Goal: Task Accomplishment & Management: Complete application form

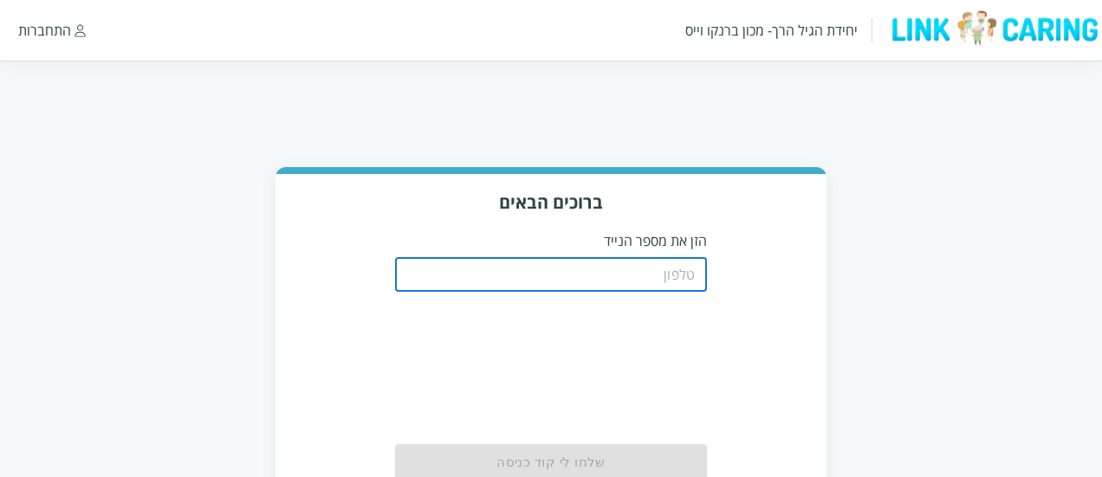
click at [646, 276] on input "tel" at bounding box center [551, 274] width 312 height 35
type input "0508805134"
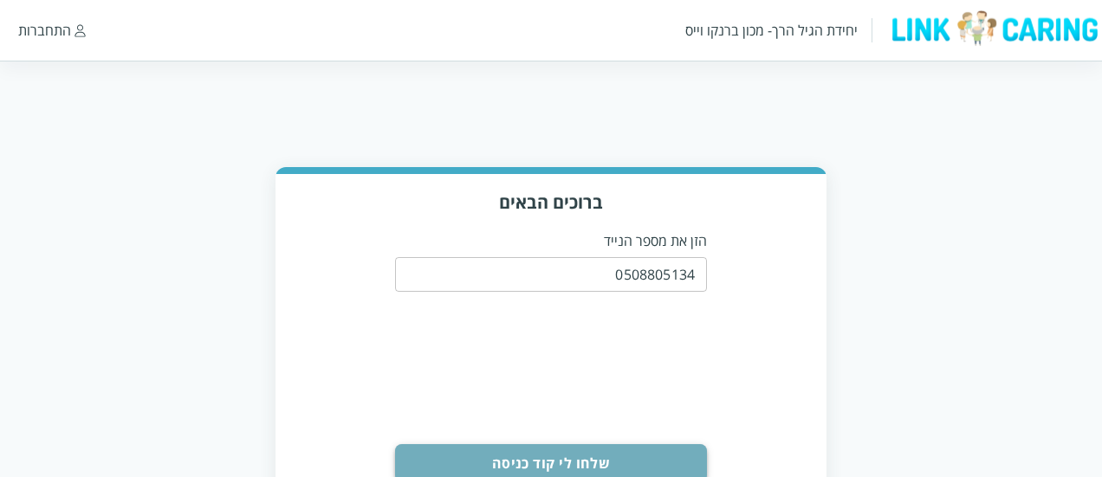
click at [608, 451] on button "שלחו לי קוד כניסה" at bounding box center [551, 463] width 312 height 38
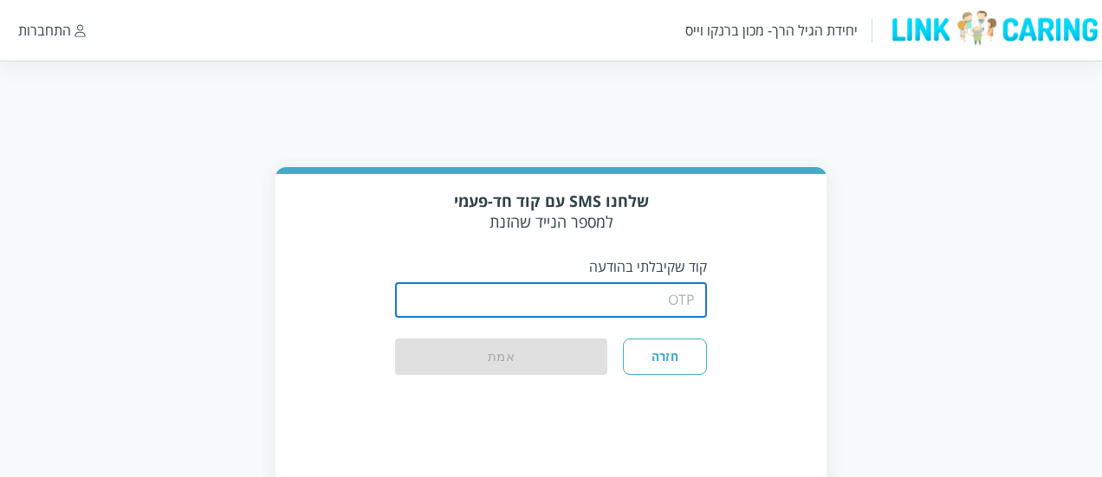
click at [590, 295] on input "string" at bounding box center [551, 300] width 312 height 35
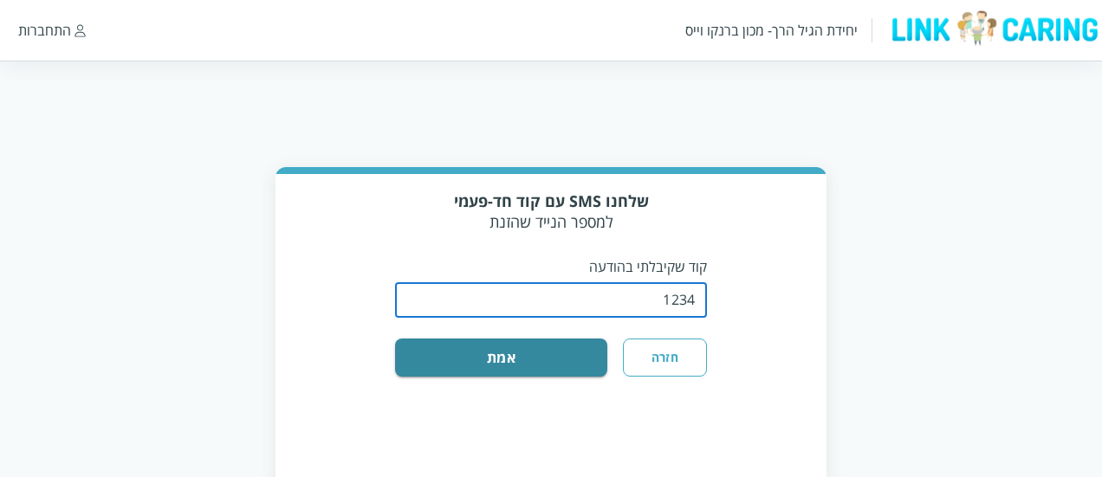
type input "1234"
click at [395, 339] on button "אמת" at bounding box center [501, 358] width 212 height 38
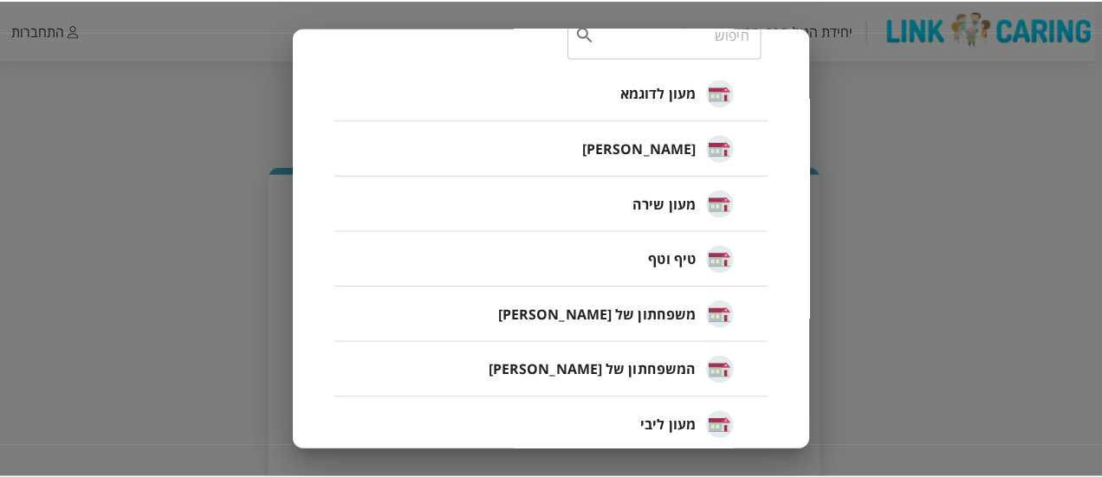
scroll to position [116, 0]
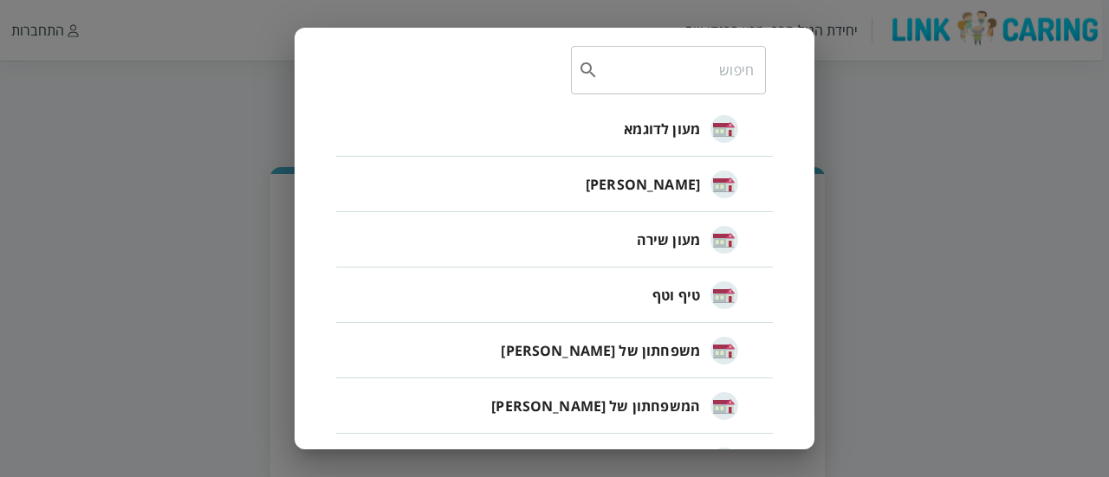
click at [674, 184] on span "[PERSON_NAME]" at bounding box center [643, 184] width 114 height 21
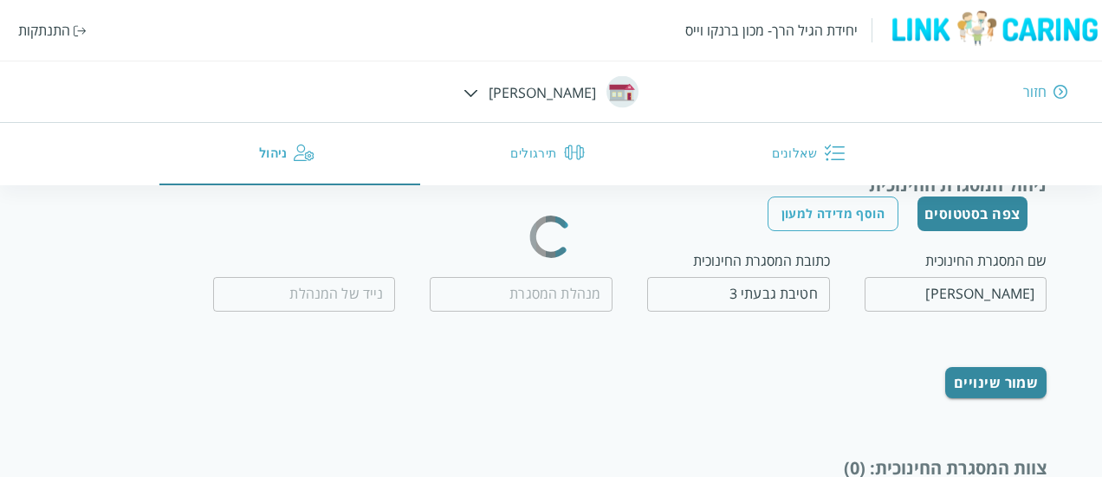
scroll to position [47, 0]
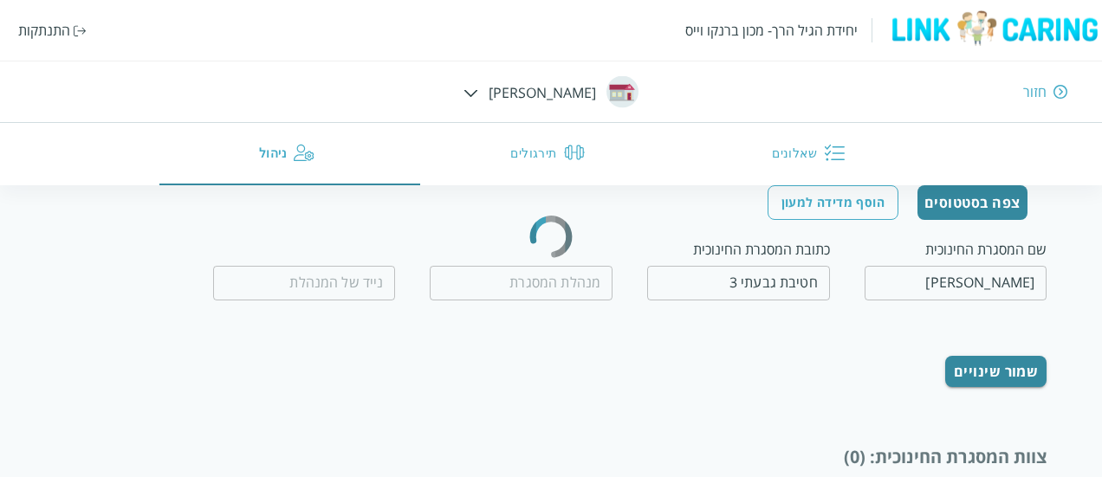
type input "[PERSON_NAME]"
type input "0509560658"
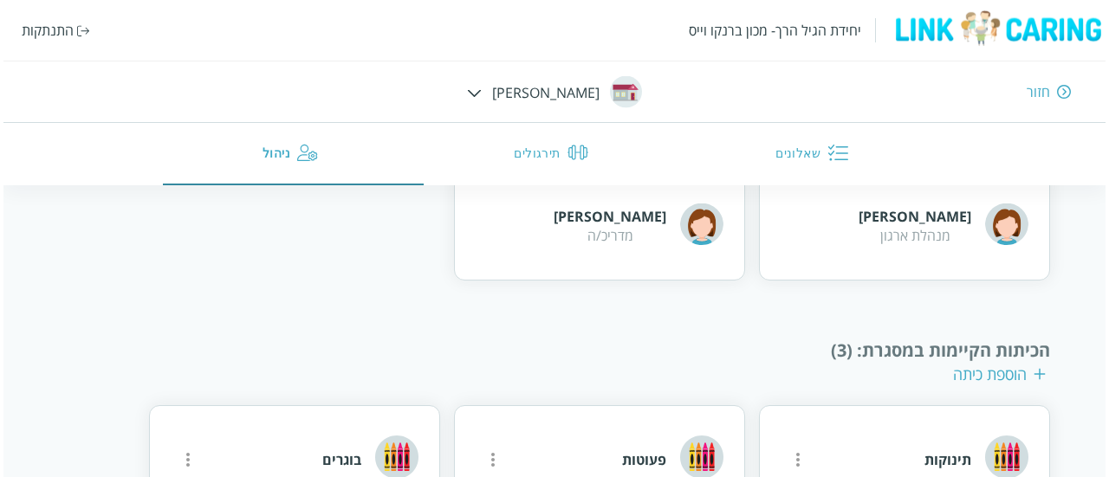
scroll to position [1071, 0]
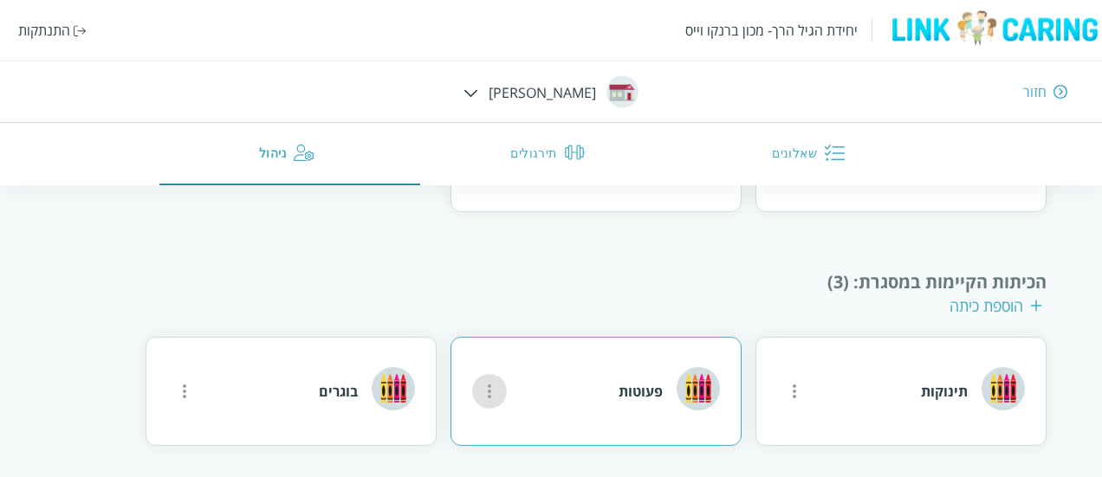
click at [784, 382] on icon "more" at bounding box center [794, 391] width 21 height 21
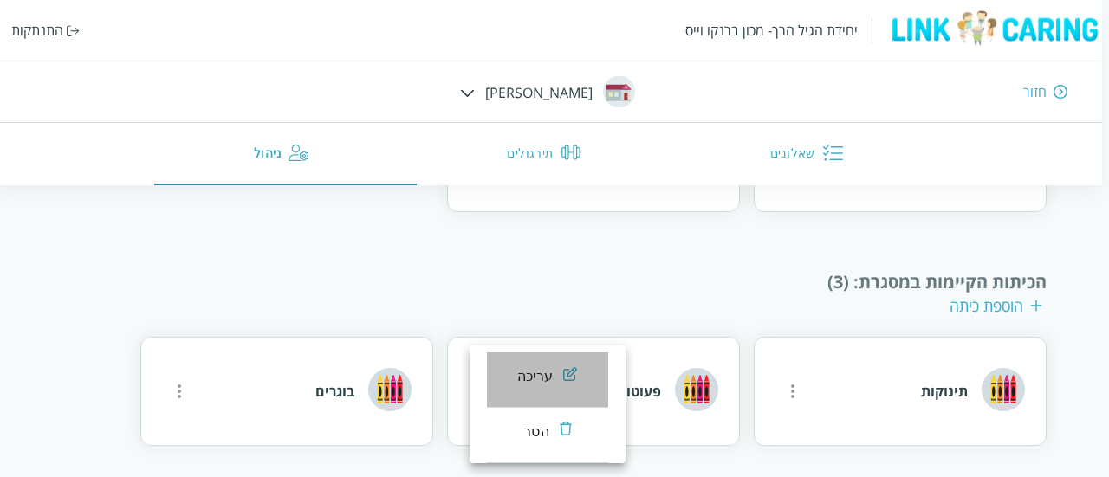
click at [537, 370] on div "עריכה" at bounding box center [535, 376] width 36 height 21
type input "פעוטות"
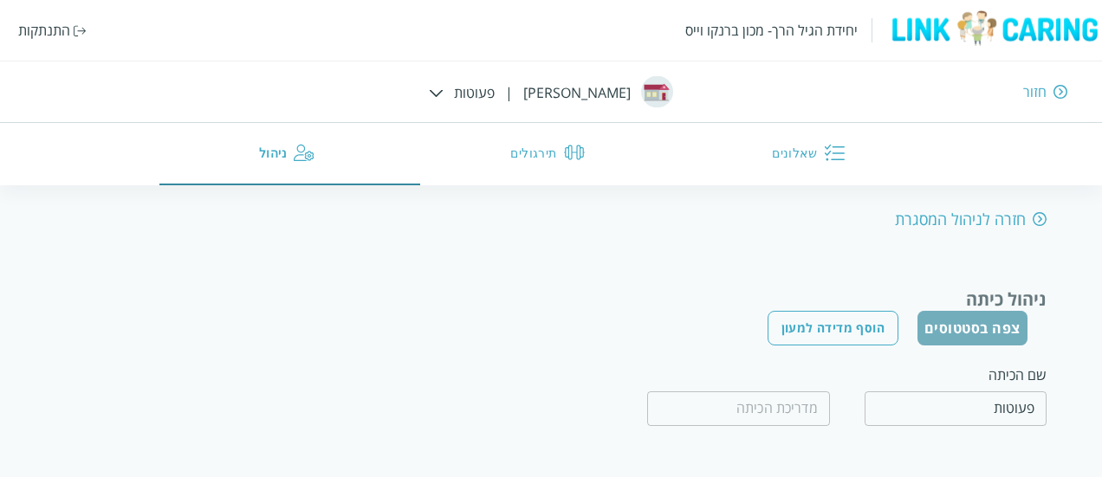
click at [958, 318] on button "צפה בסטטוסים" at bounding box center [972, 328] width 110 height 35
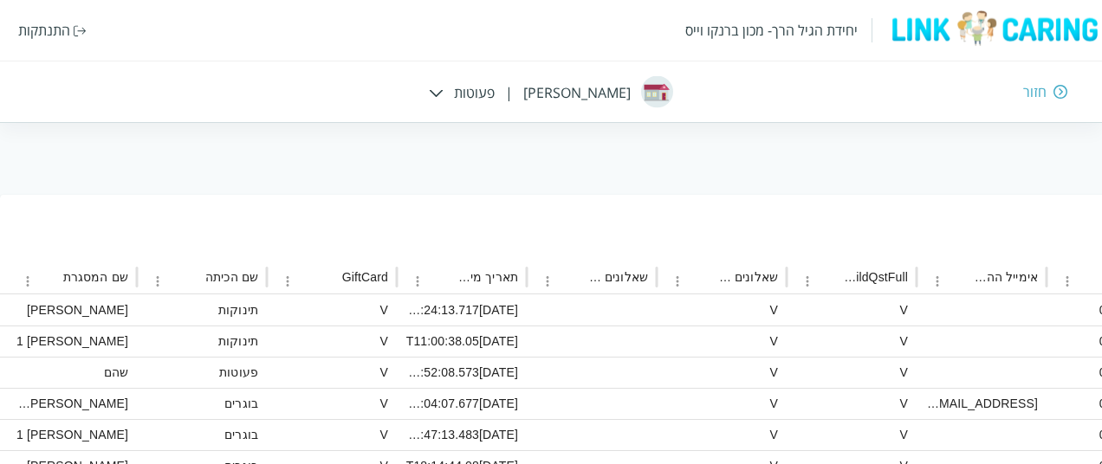
scroll to position [175, -1157]
click at [442, 275] on icon "Sort" at bounding box center [438, 277] width 16 height 16
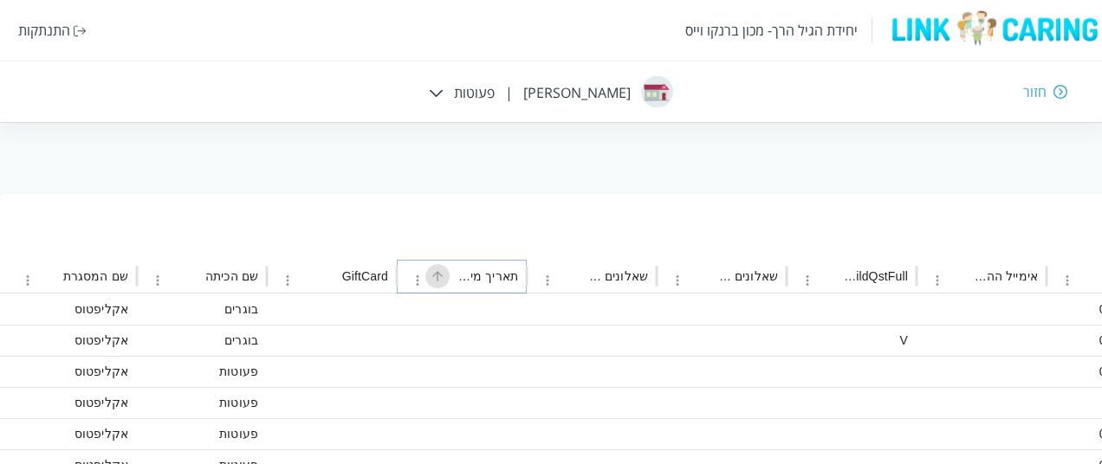
click at [442, 275] on icon "Sort" at bounding box center [438, 277] width 16 height 16
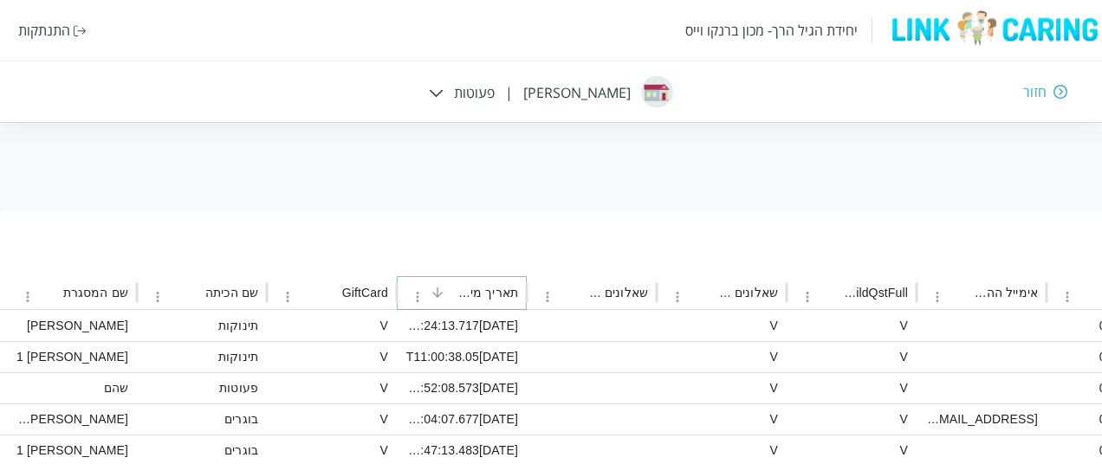
scroll to position [165, -1157]
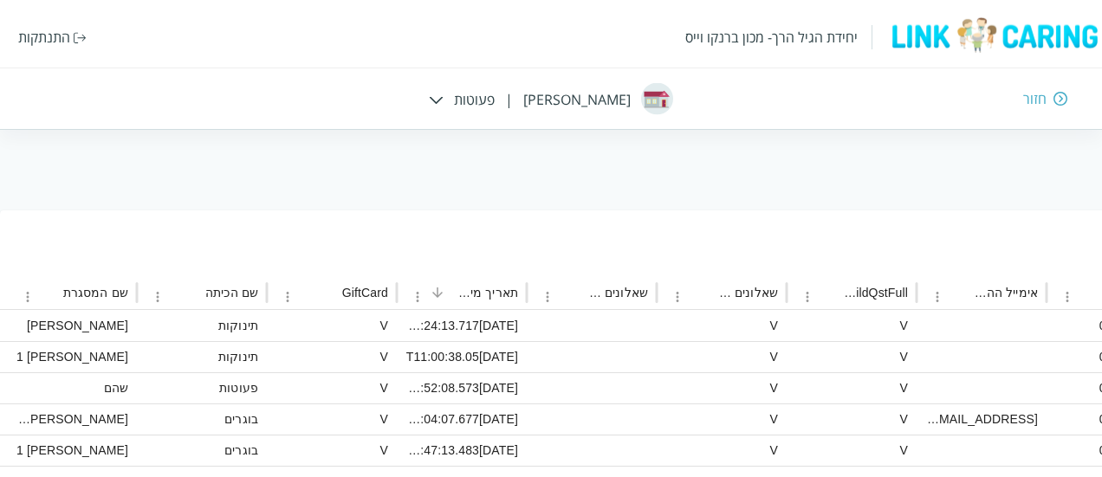
scroll to position [88, 0]
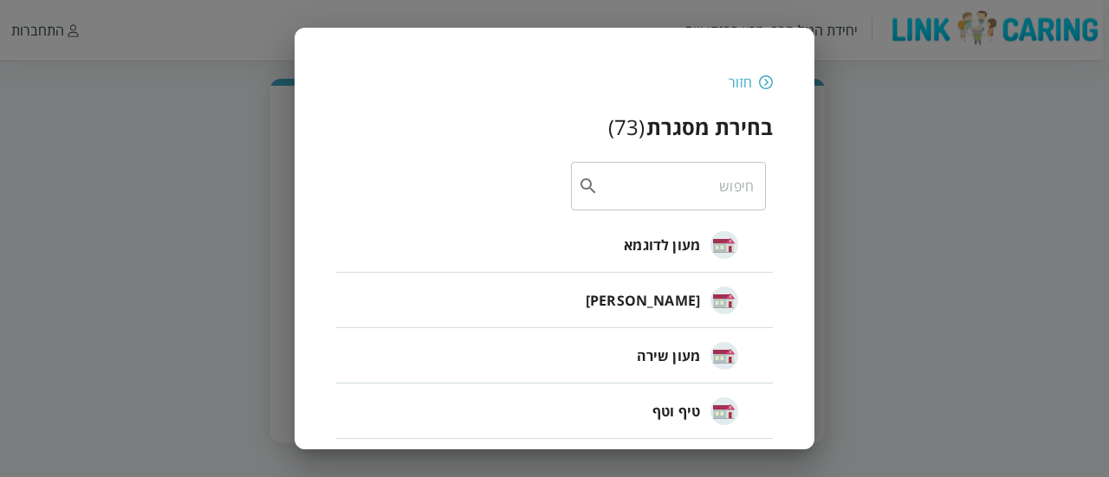
click at [745, 74] on div "חזור" at bounding box center [739, 82] width 23 height 19
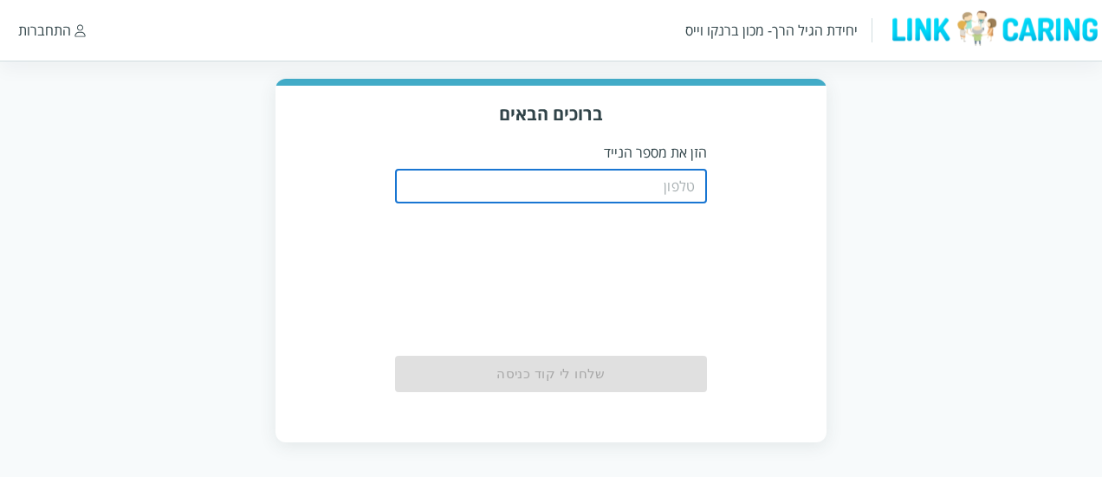
click at [689, 184] on input "tel" at bounding box center [551, 186] width 312 height 35
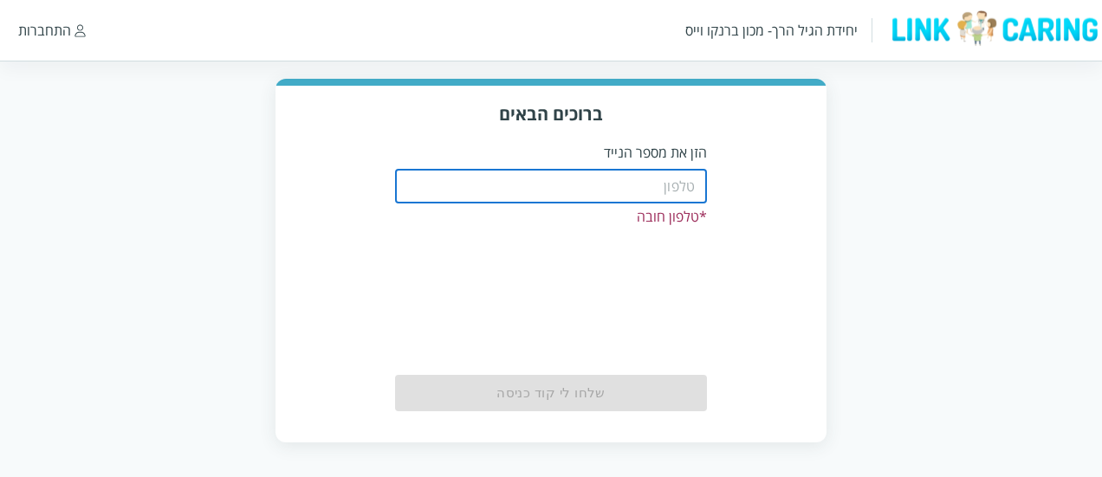
click at [636, 176] on input "tel" at bounding box center [551, 186] width 312 height 35
type input "0508805134"
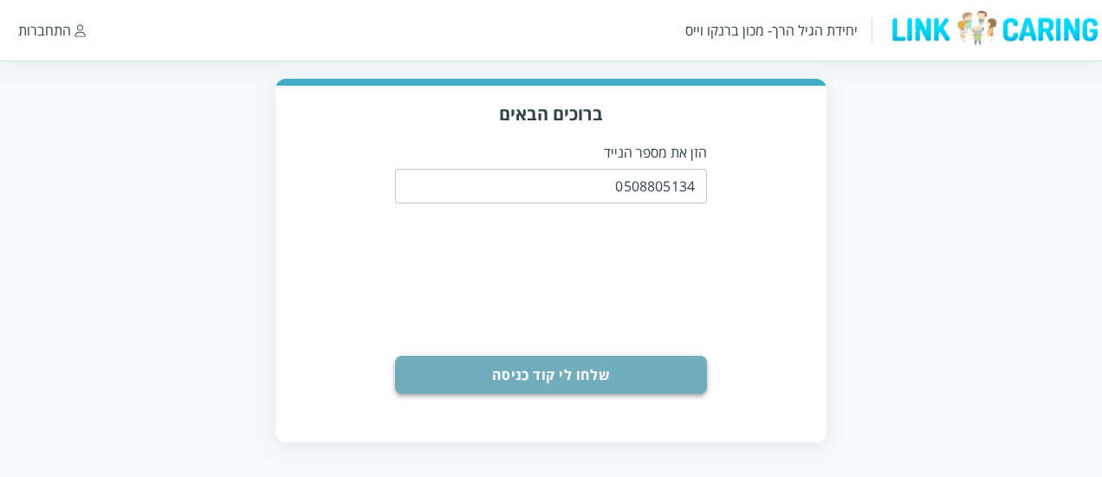
click at [570, 372] on button "שלחו לי קוד כניסה" at bounding box center [551, 375] width 312 height 38
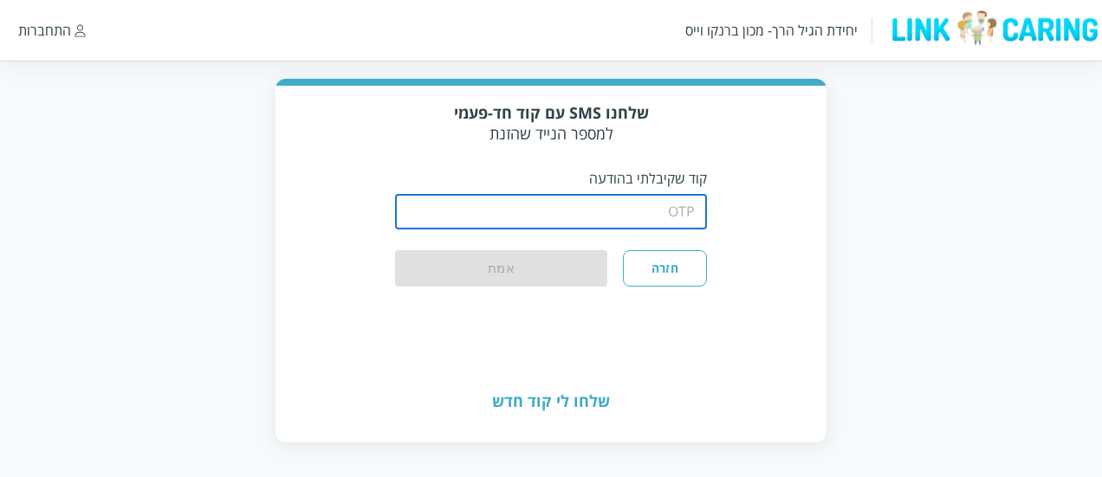
click at [544, 220] on input "string" at bounding box center [551, 212] width 312 height 35
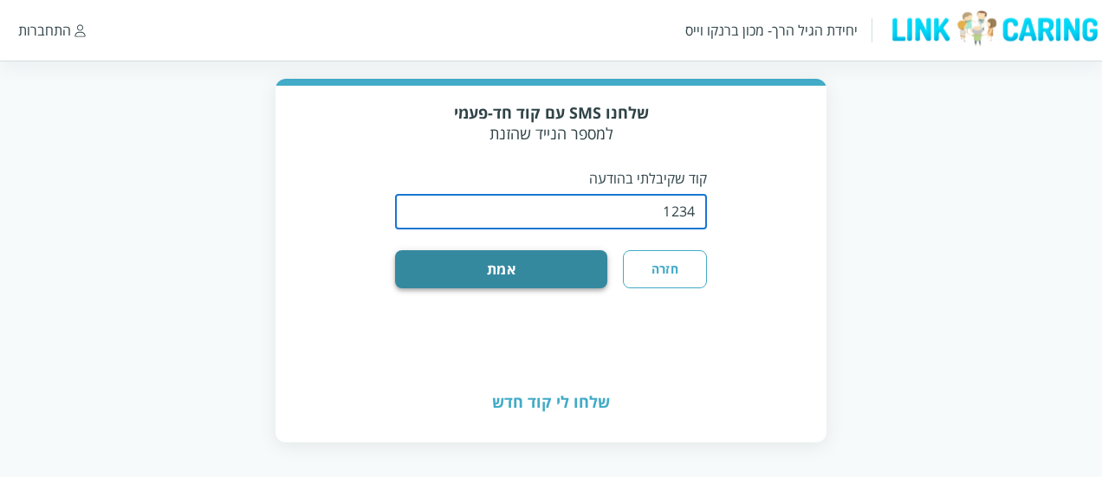
type input "1234"
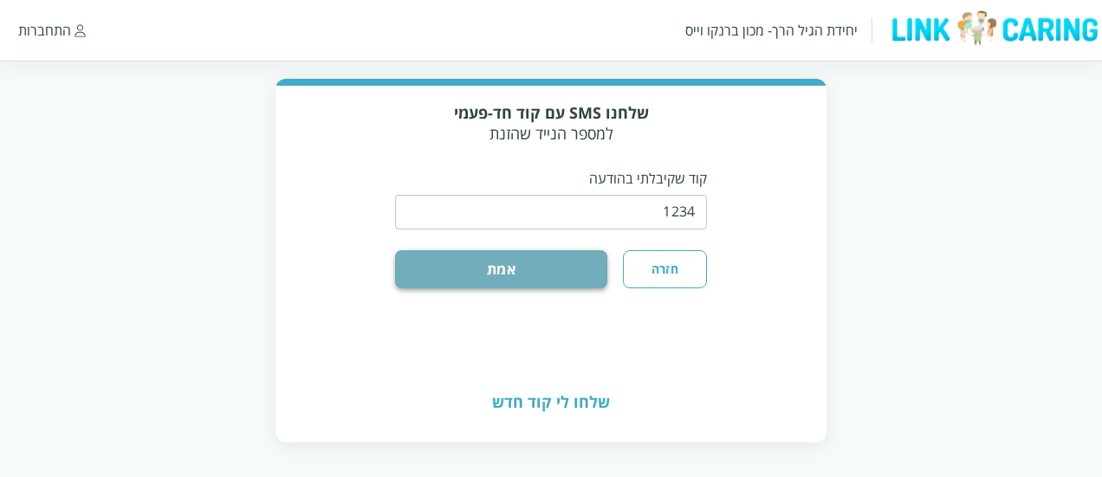
click at [544, 267] on button "אמת" at bounding box center [501, 269] width 212 height 38
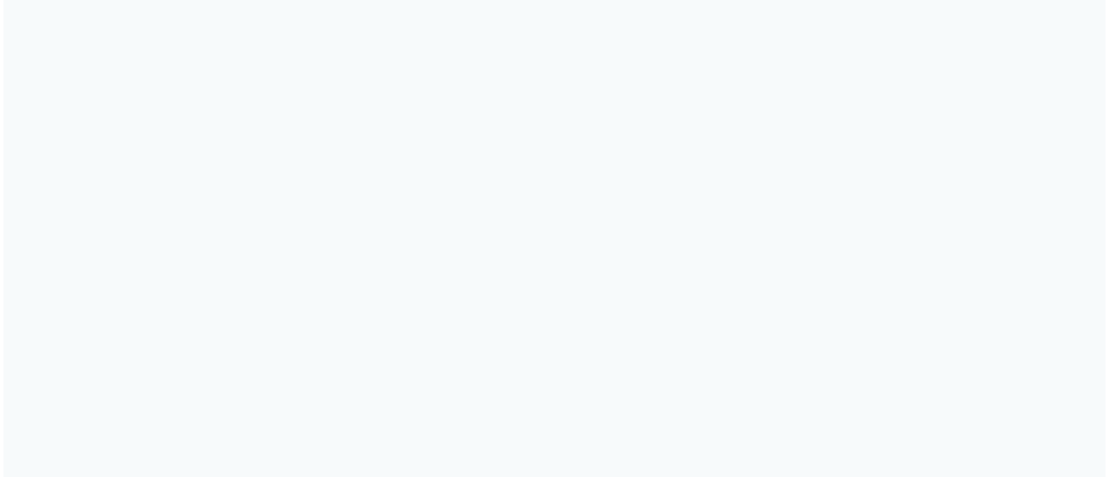
scroll to position [0, 0]
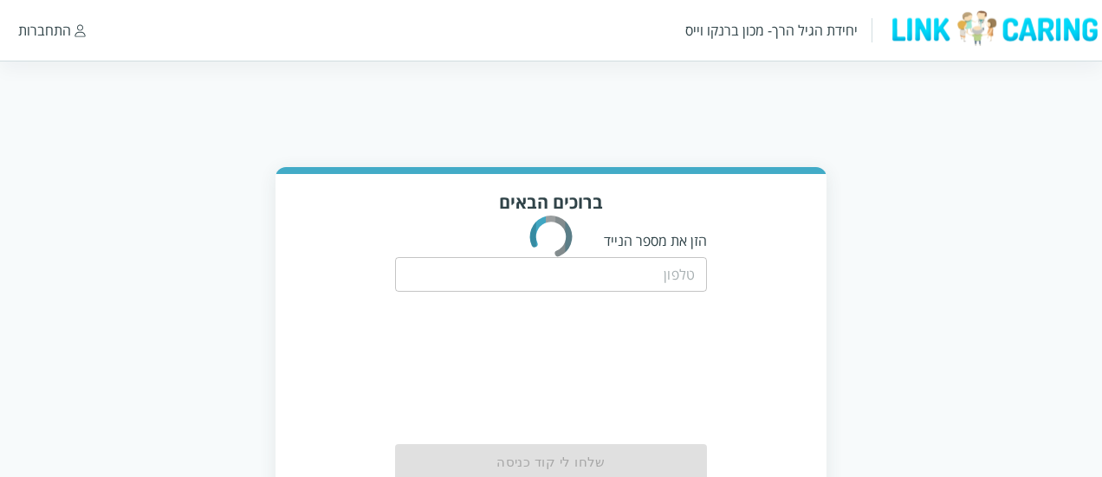
scroll to position [88, 0]
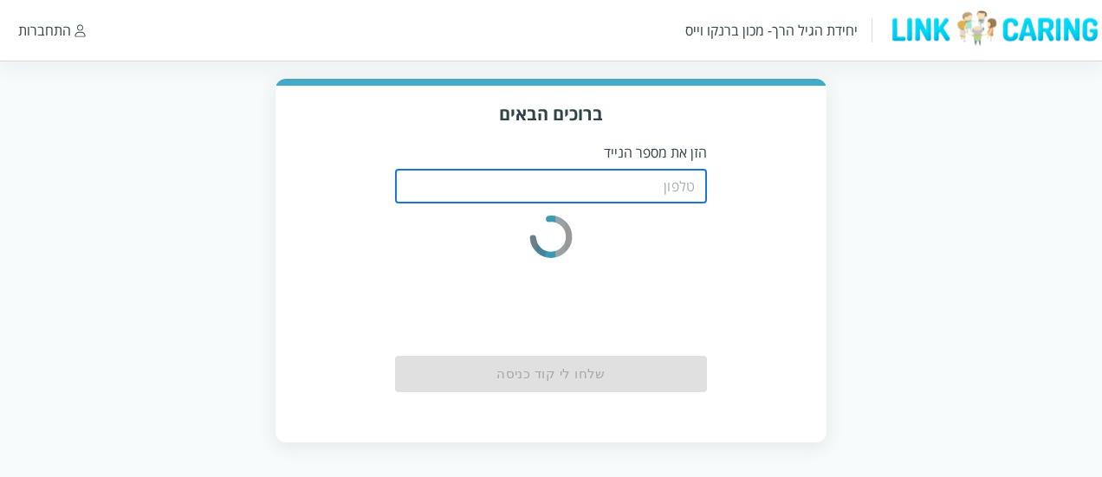
click at [647, 186] on input "tel" at bounding box center [551, 186] width 312 height 35
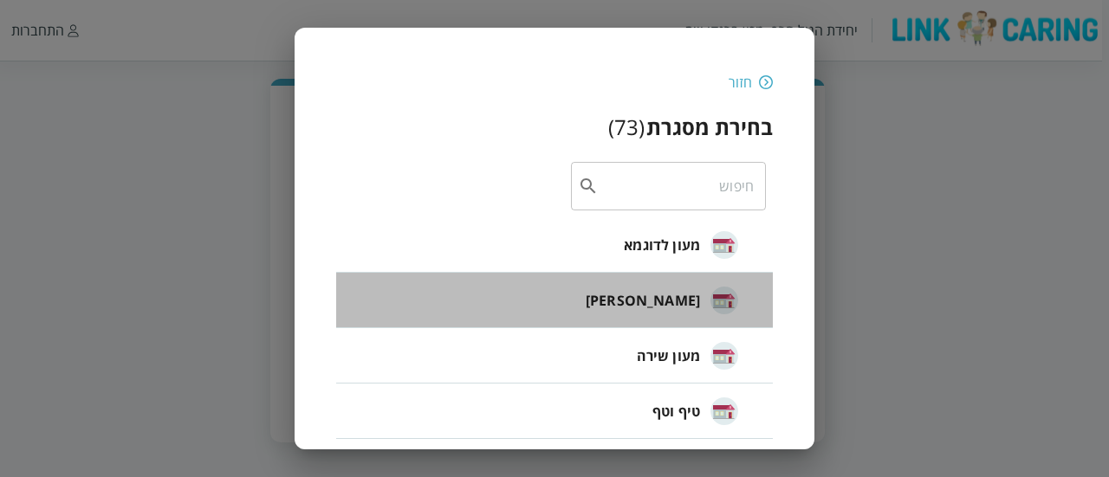
click at [683, 282] on div "[PERSON_NAME]" at bounding box center [662, 300] width 152 height 43
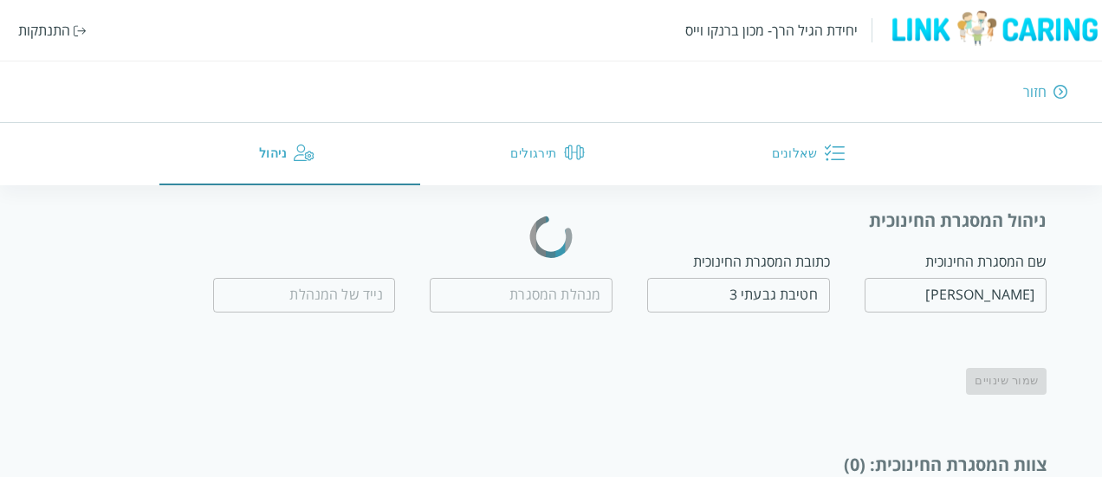
type input "[PERSON_NAME]"
type input "0509560658"
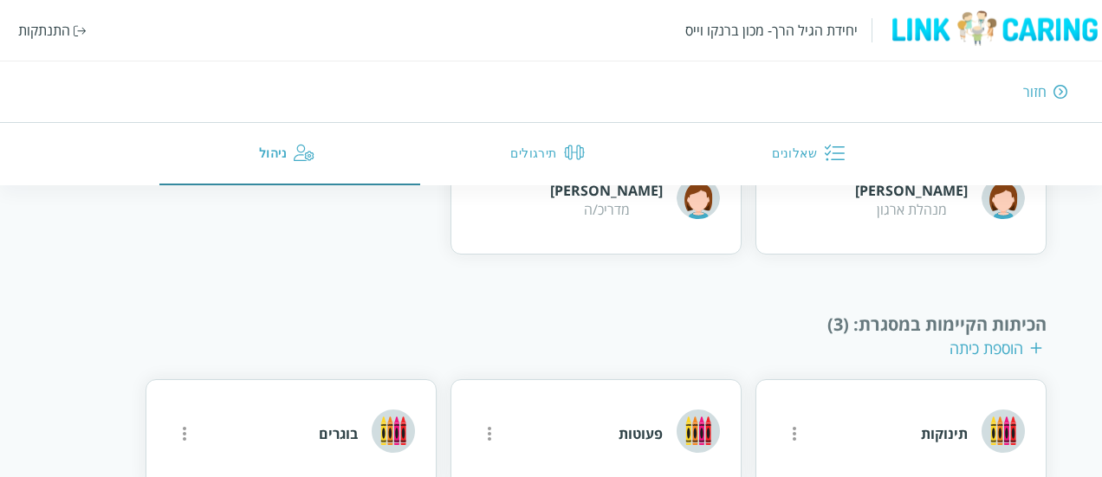
scroll to position [1036, 0]
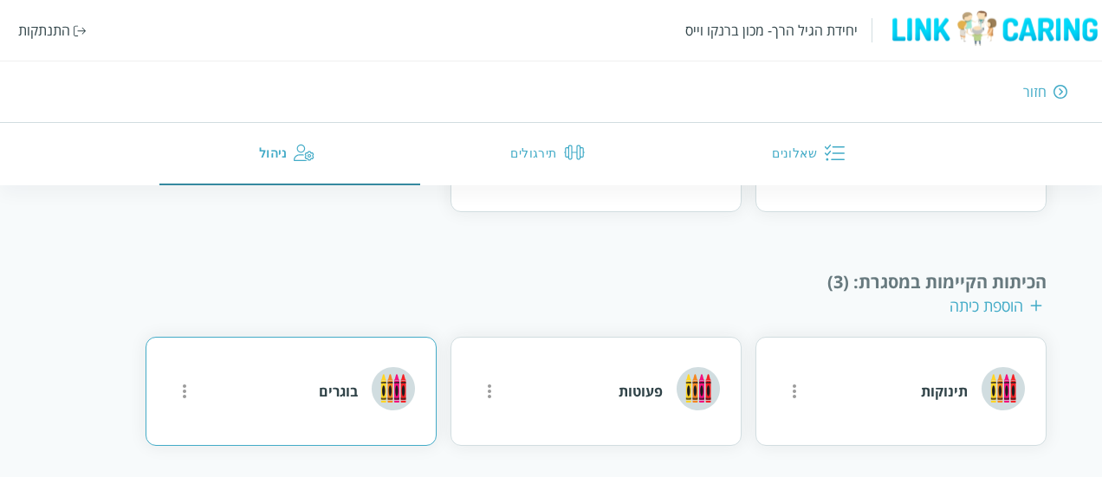
click at [784, 389] on icon "more" at bounding box center [794, 391] width 21 height 21
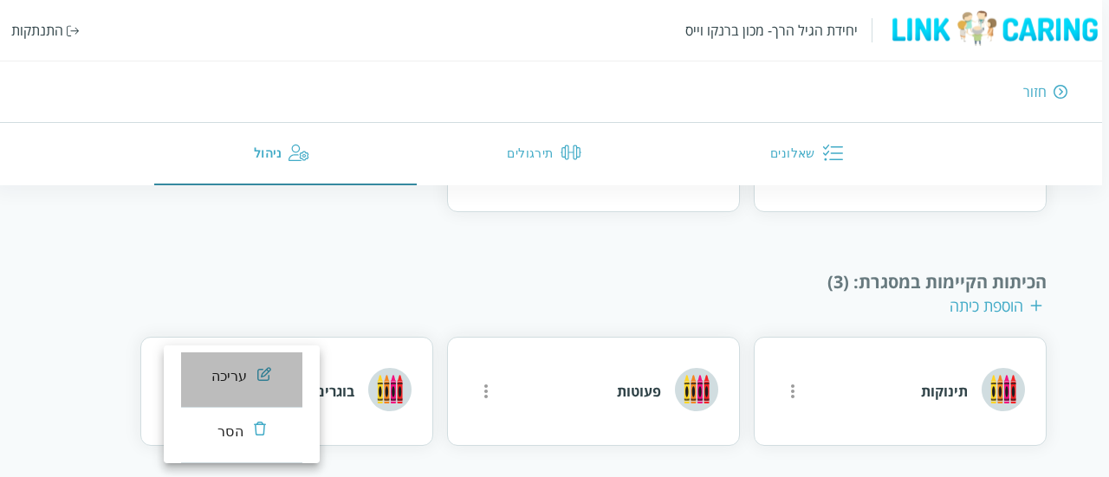
click at [240, 379] on div "עריכה" at bounding box center [229, 376] width 36 height 21
type input "בוגרים"
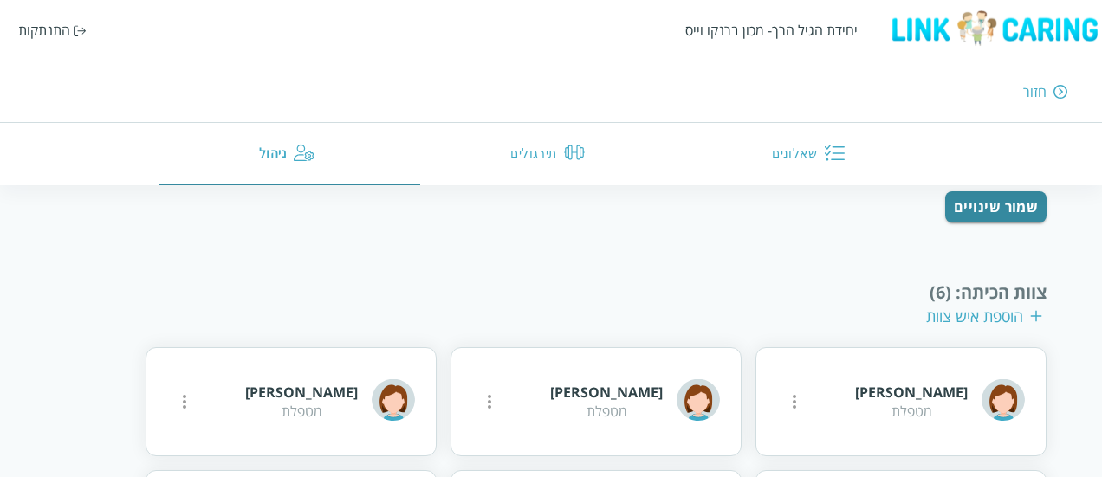
scroll to position [197, 0]
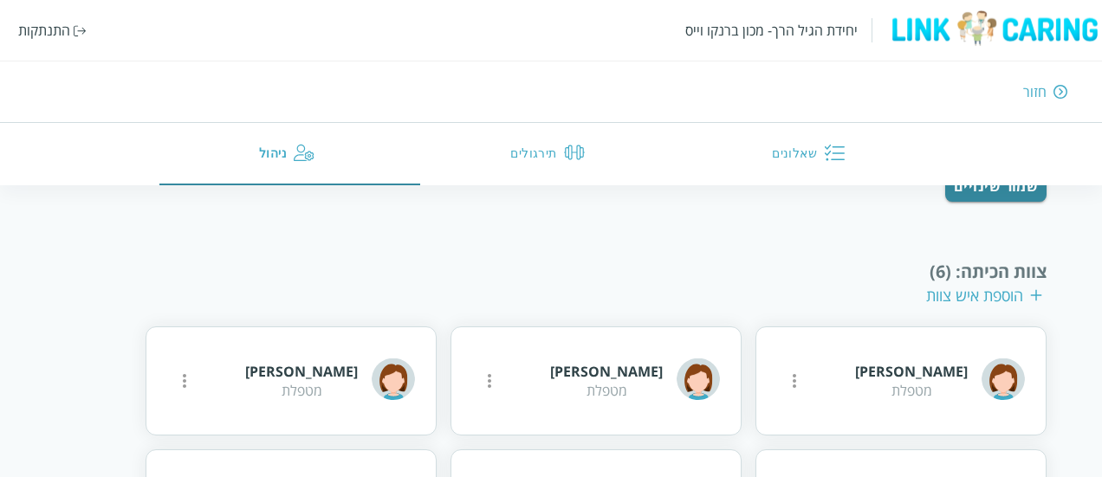
click at [1035, 96] on div "חזור" at bounding box center [1034, 91] width 23 height 19
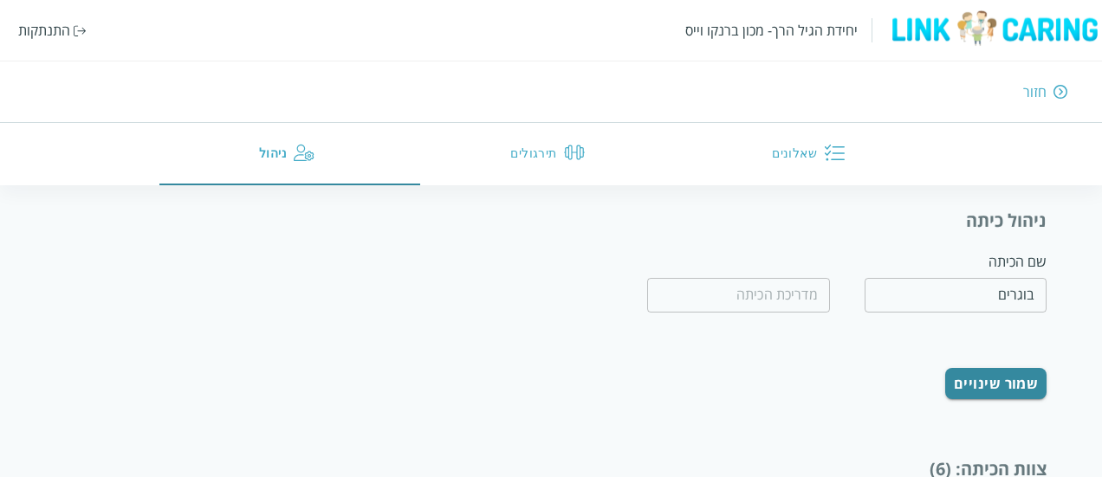
click at [1061, 103] on div "יחידת הגיל הרך- מכון [PERSON_NAME] התנתקות חזור שאלונים תירגולים ניהול" at bounding box center [551, 92] width 1102 height 185
click at [1058, 100] on div "חזור" at bounding box center [798, 91] width 539 height 19
click at [1052, 97] on div "חזור" at bounding box center [798, 91] width 539 height 19
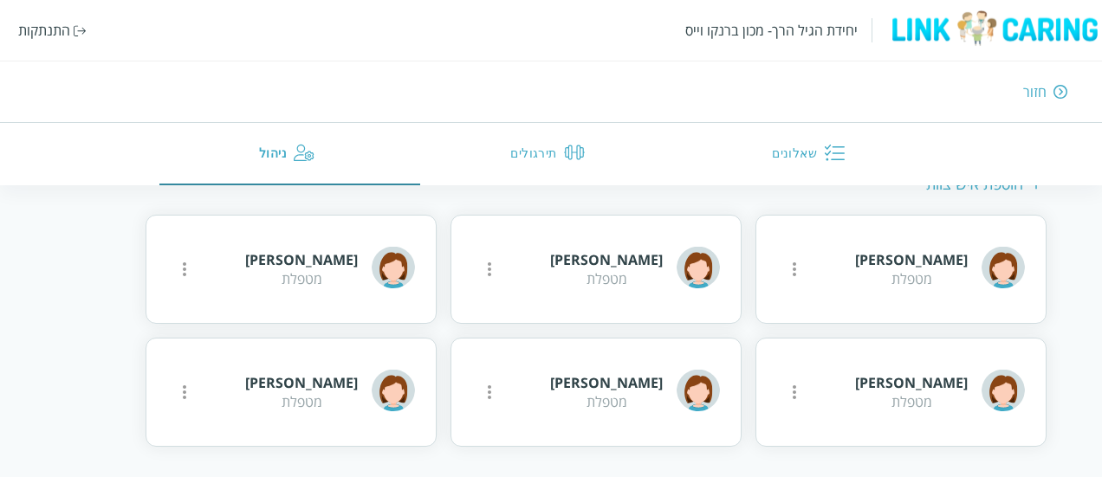
scroll to position [88, 0]
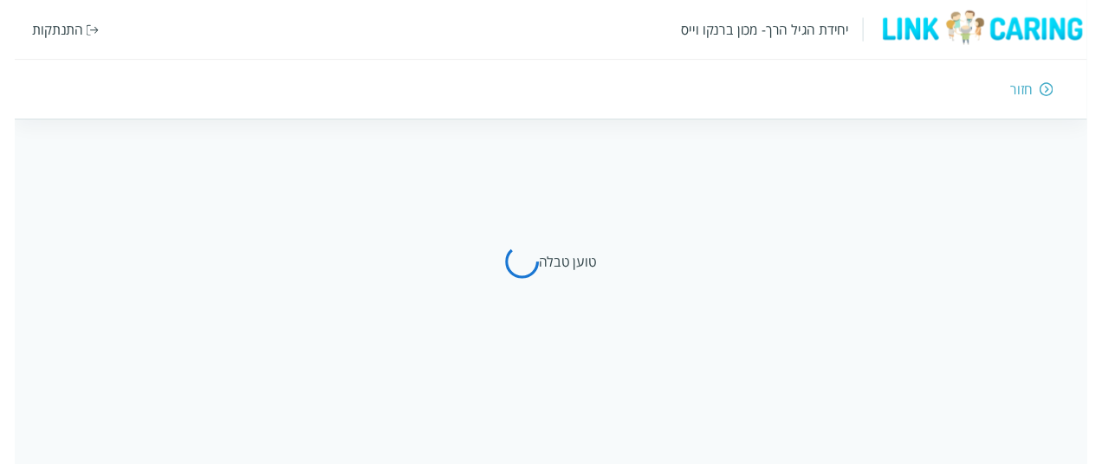
scroll to position [70, 0]
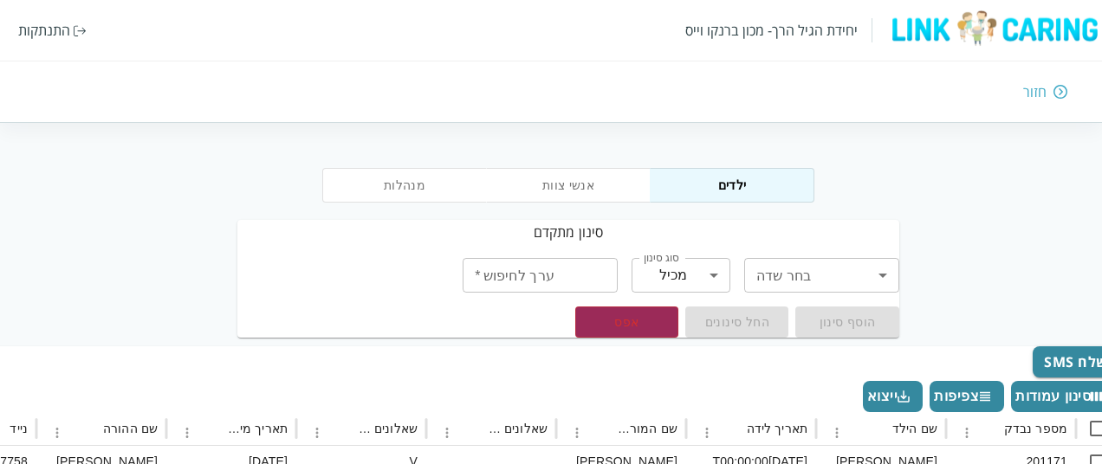
scroll to position [22, -17]
click at [959, 218] on div "מנהלות אנשי צוות ילדים" at bounding box center [568, 183] width 1102 height 75
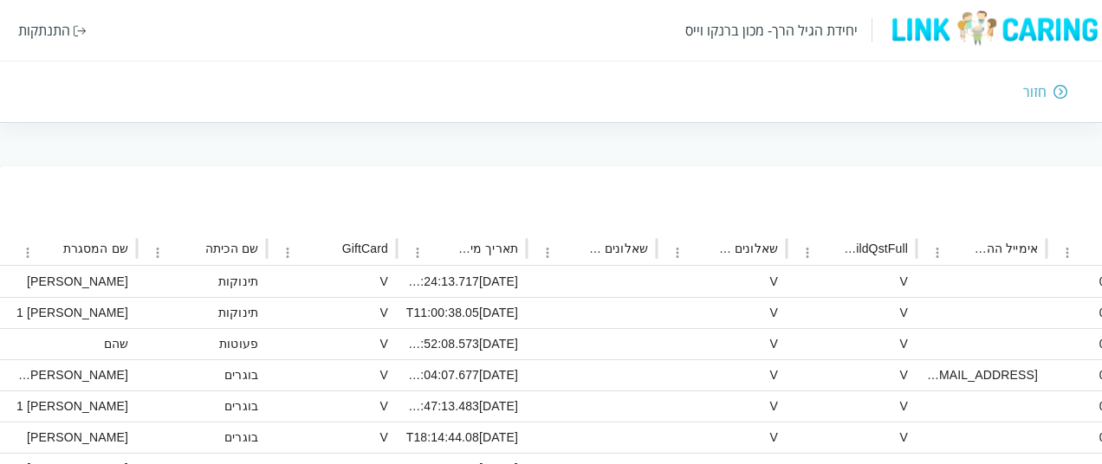
scroll to position [207, -1157]
